Goal: Task Accomplishment & Management: Manage account settings

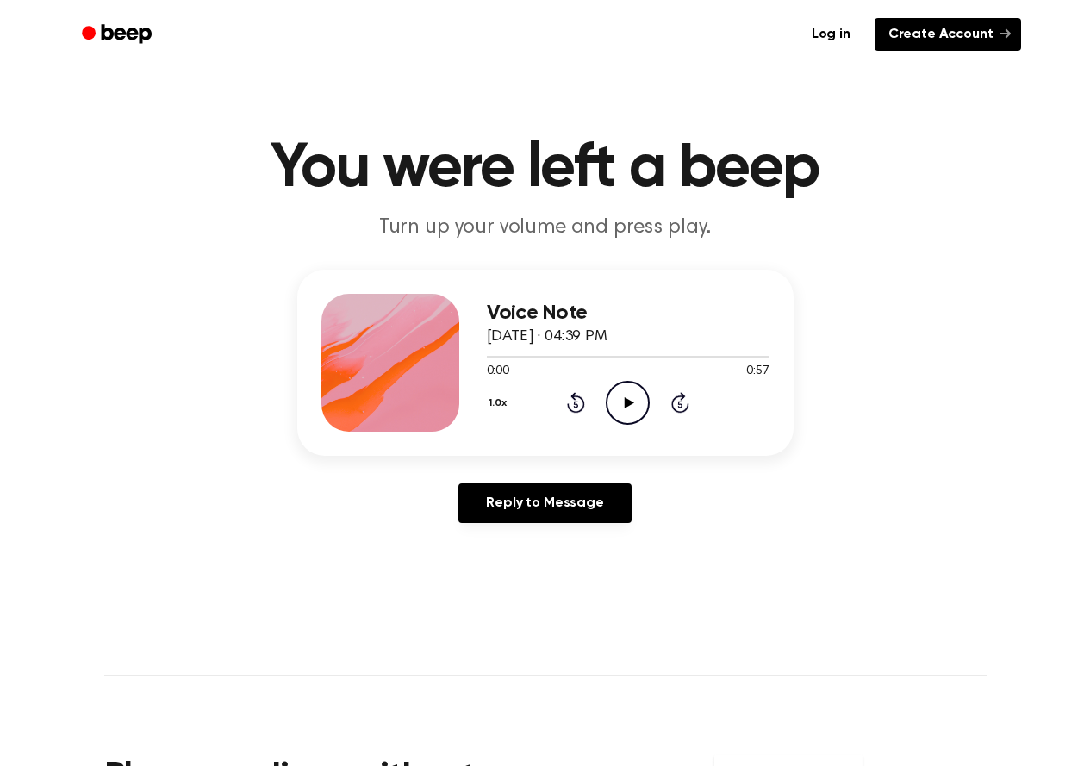
click at [907, 34] on link "Create Account" at bounding box center [948, 34] width 146 height 33
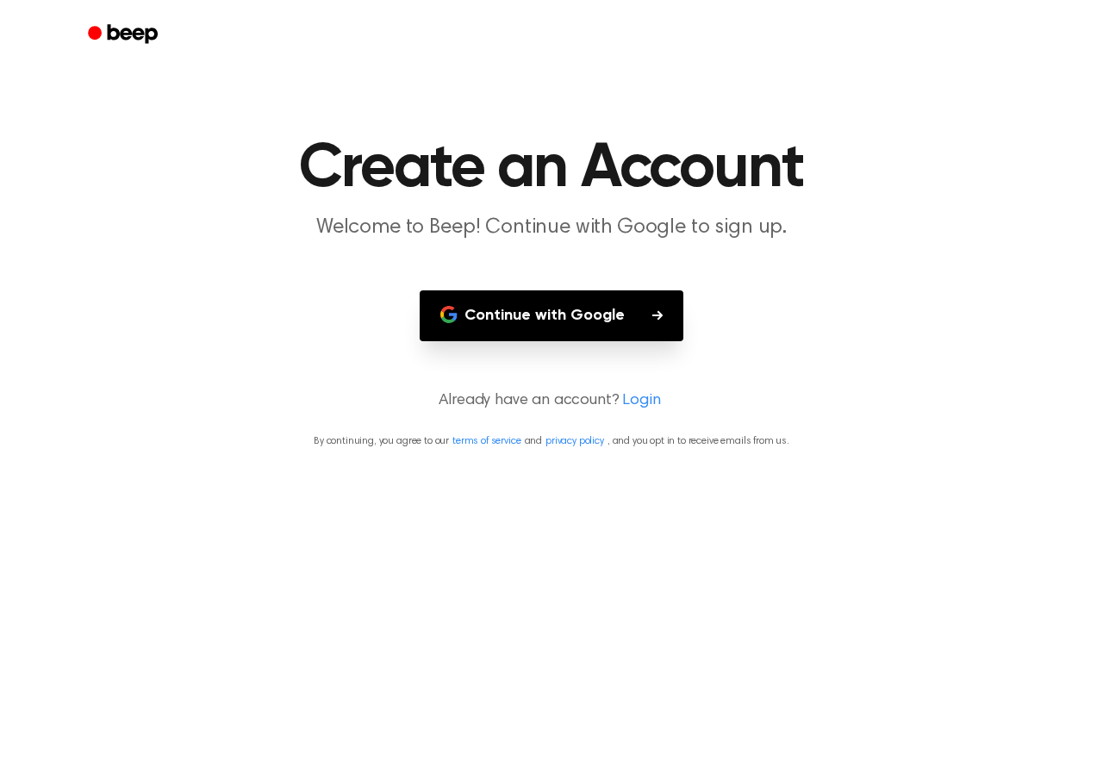
click at [507, 315] on button "Continue with Google" at bounding box center [552, 315] width 264 height 51
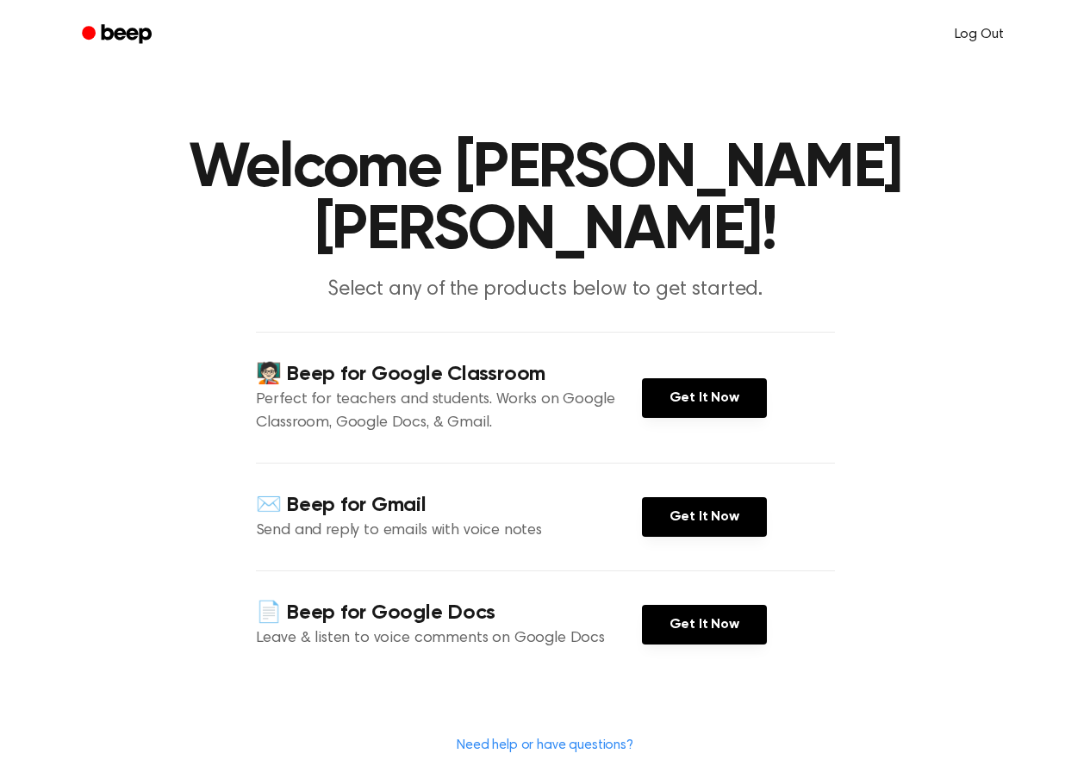
click at [999, 35] on link "Log Out" at bounding box center [980, 34] width 84 height 41
